Goal: Information Seeking & Learning: Learn about a topic

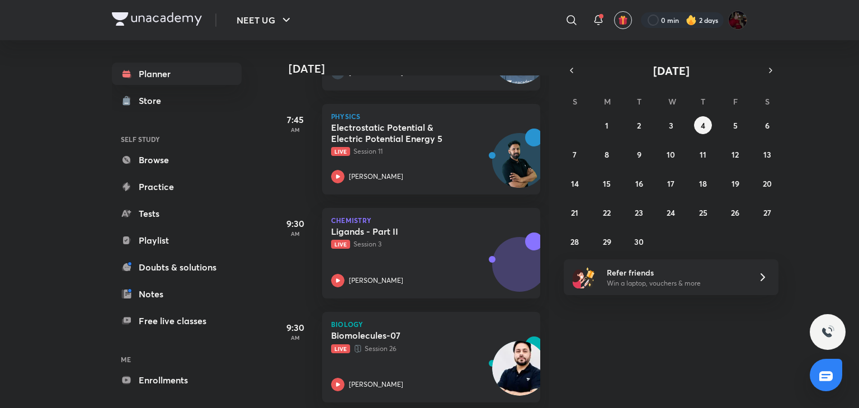
scroll to position [284, 0]
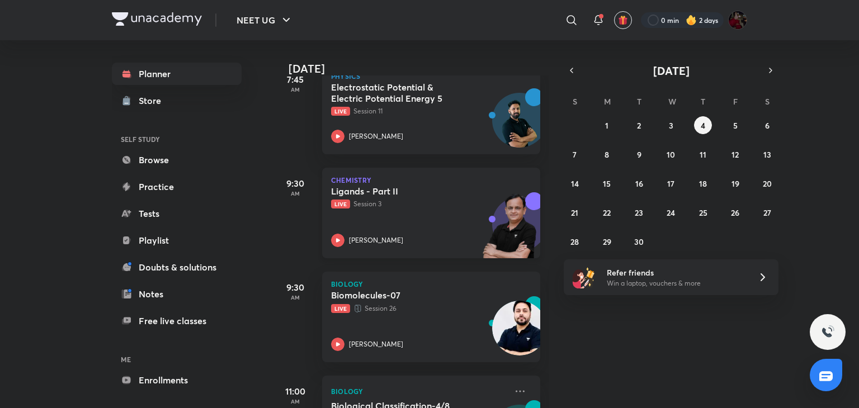
click at [337, 236] on icon at bounding box center [337, 240] width 13 height 13
